Goal: Task Accomplishment & Management: Manage account settings

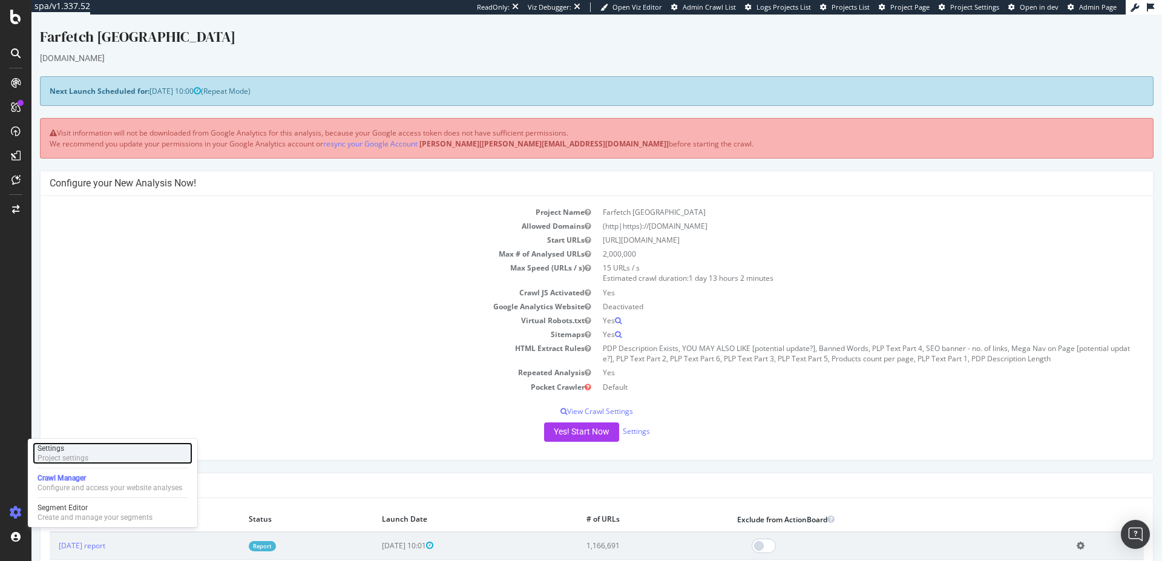
click at [73, 453] on div "Project settings" at bounding box center [63, 458] width 51 height 10
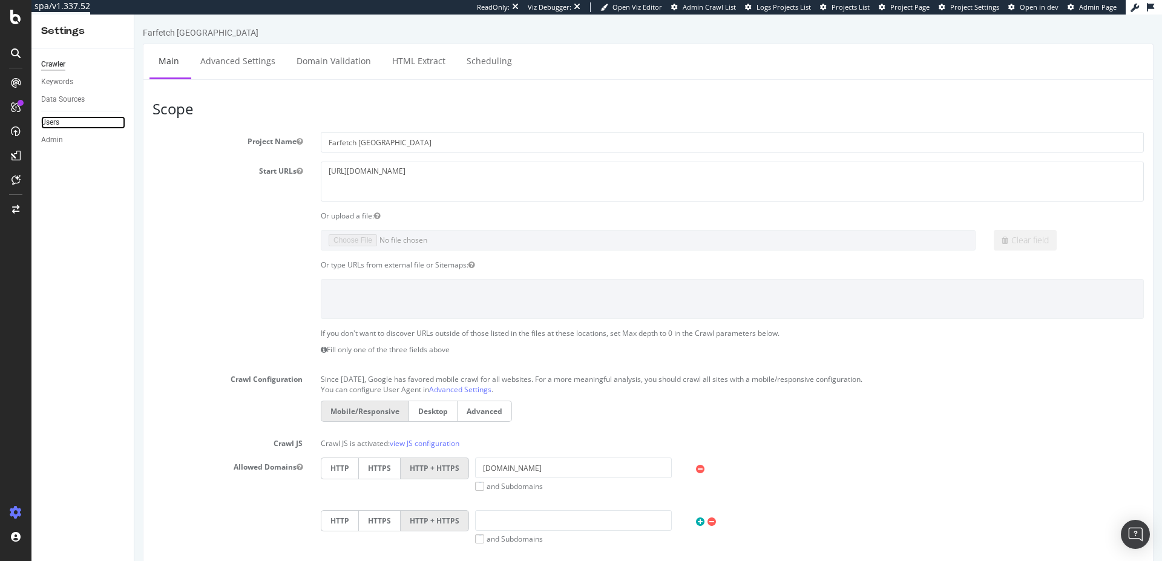
click at [62, 125] on link "Users" at bounding box center [83, 122] width 84 height 13
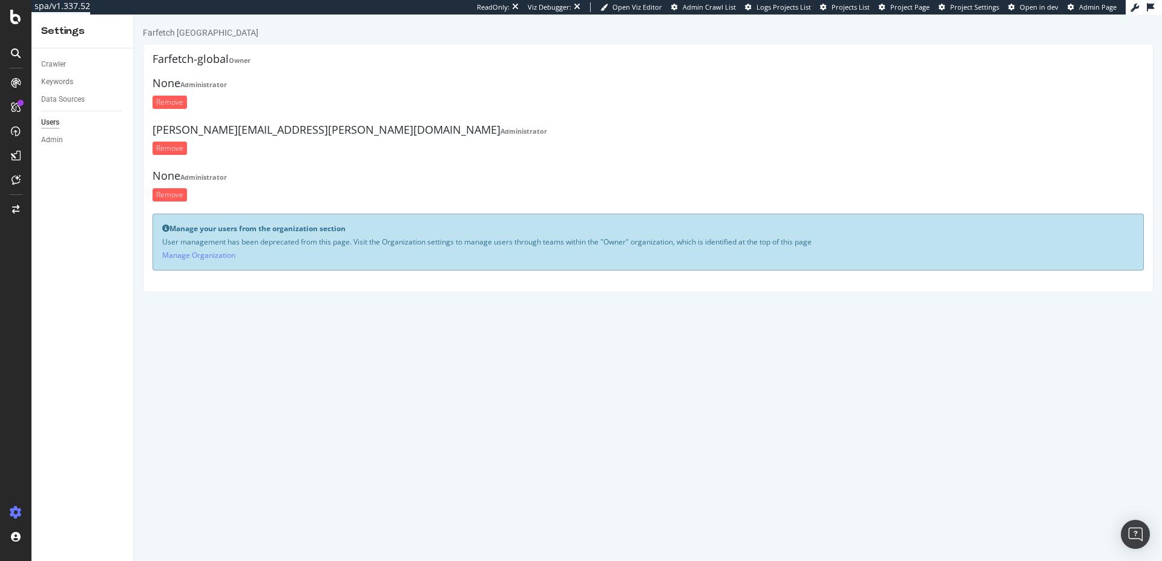
drag, startPoint x: 163, startPoint y: 175, endPoint x: 222, endPoint y: 174, distance: 58.7
click at [222, 174] on h4 "None Administrator" at bounding box center [647, 176] width 991 height 12
click at [222, 174] on strong "Administrator" at bounding box center [203, 176] width 47 height 9
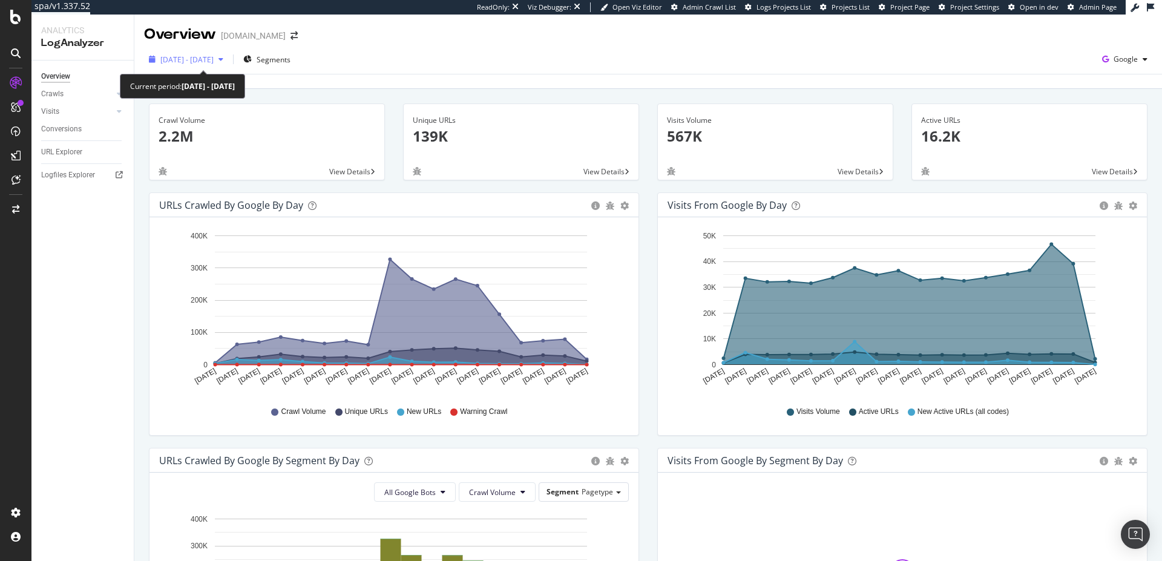
click at [214, 60] on span "[DATE] - [DATE]" at bounding box center [186, 59] width 53 height 10
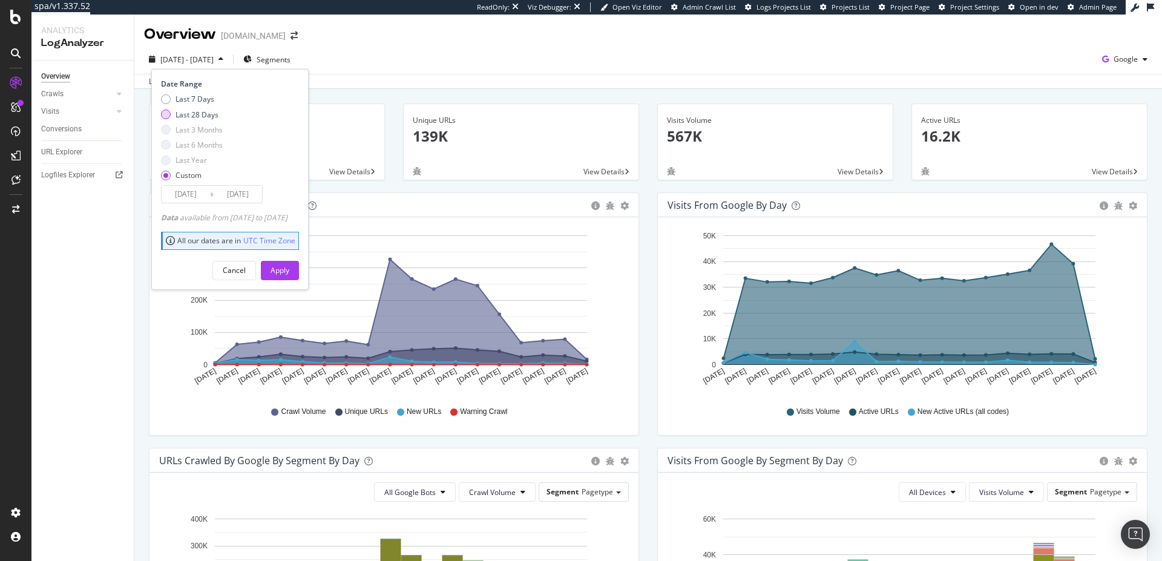
click at [195, 118] on div "Last 28 Days" at bounding box center [196, 115] width 43 height 10
type input "[DATE]"
click at [289, 272] on div "Apply" at bounding box center [279, 270] width 19 height 10
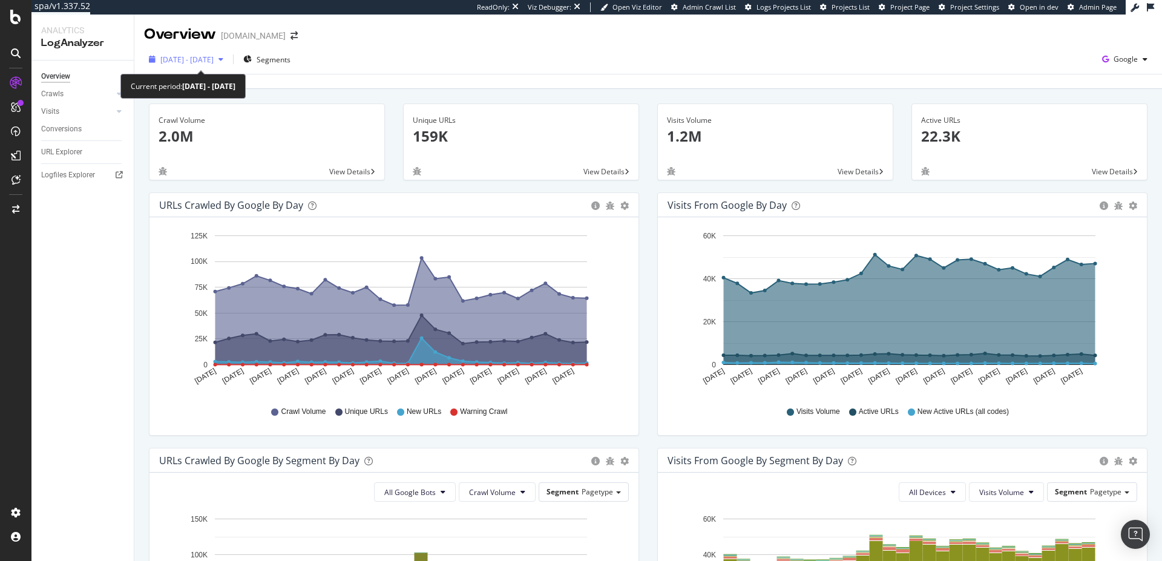
click at [180, 59] on span "[DATE] - [DATE]" at bounding box center [186, 59] width 53 height 10
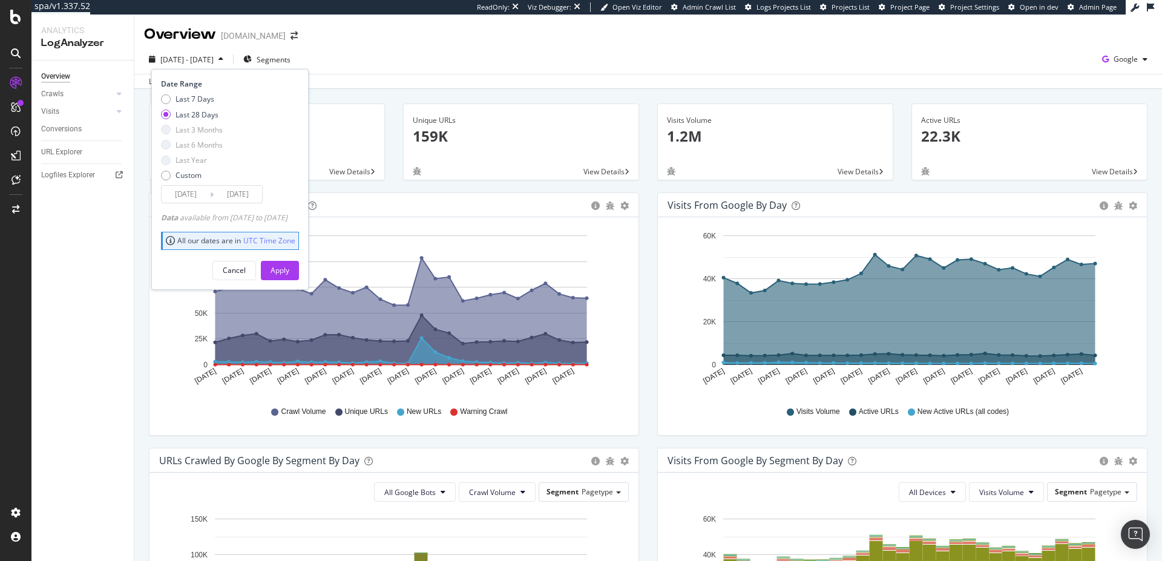
drag, startPoint x: 180, startPoint y: 177, endPoint x: 183, endPoint y: 185, distance: 7.7
click at [181, 177] on div "Custom" at bounding box center [188, 175] width 26 height 10
click at [189, 201] on input "2025/09/03" at bounding box center [186, 194] width 48 height 17
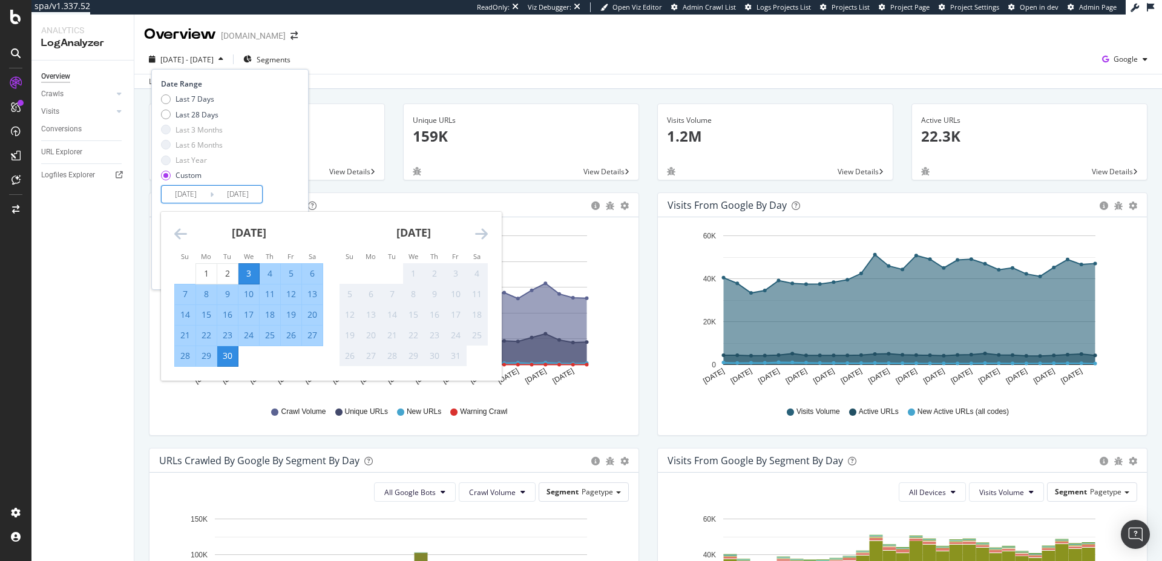
click at [182, 232] on icon "Move backward to switch to the previous month." at bounding box center [180, 233] width 13 height 15
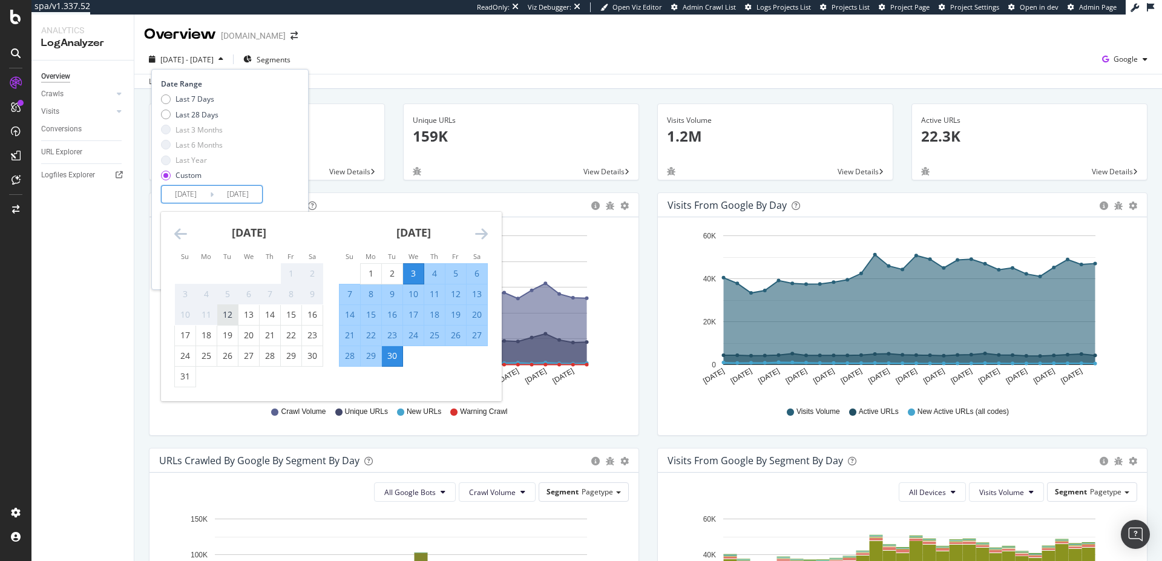
click at [226, 315] on div "12" at bounding box center [227, 315] width 21 height 12
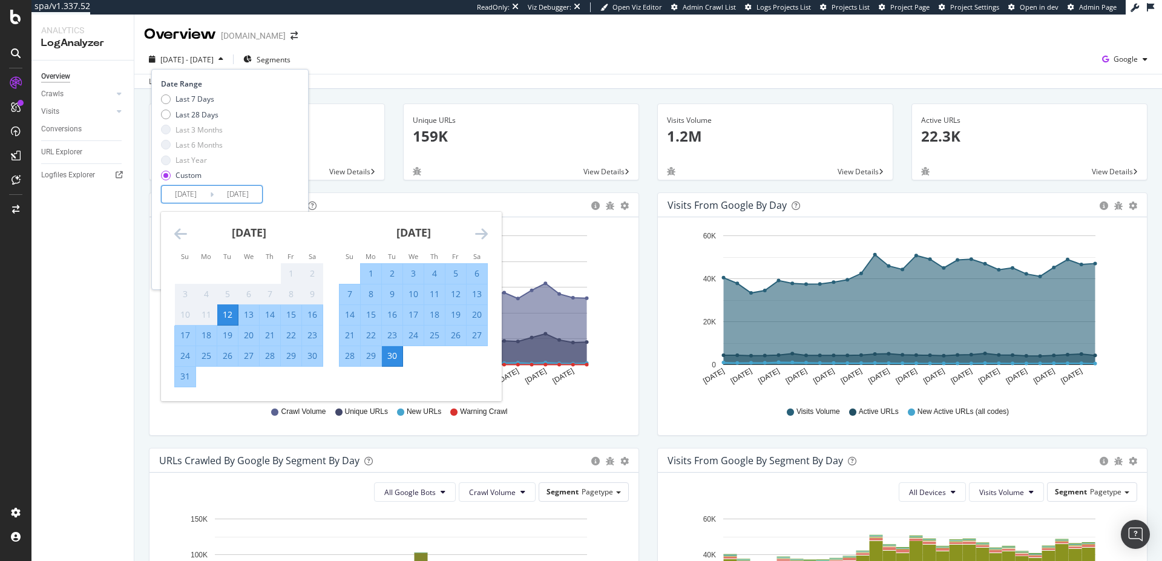
type input "2025/08/12"
click at [296, 169] on div "Last 7 Days Last 28 Days Last 3 Months Last 6 Months Last Year Custom" at bounding box center [228, 139] width 135 height 91
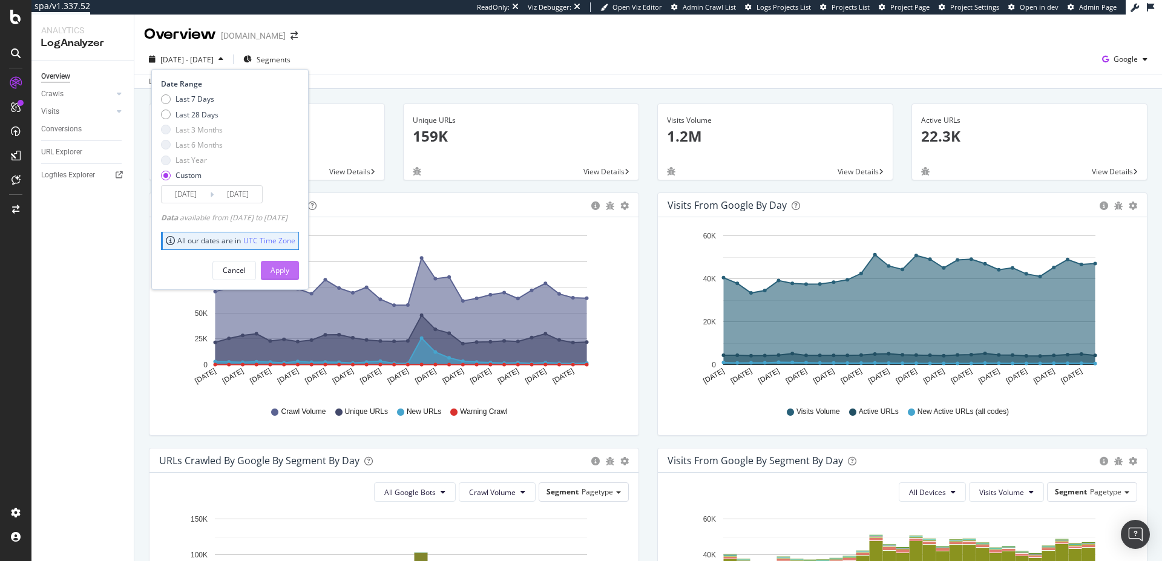
click at [289, 270] on div "Apply" at bounding box center [279, 270] width 19 height 10
